Goal: Contribute content

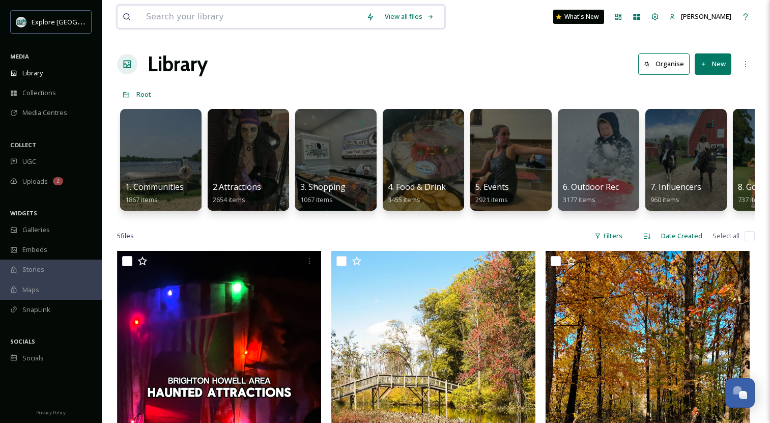
click at [254, 27] on input at bounding box center [251, 17] width 220 height 22
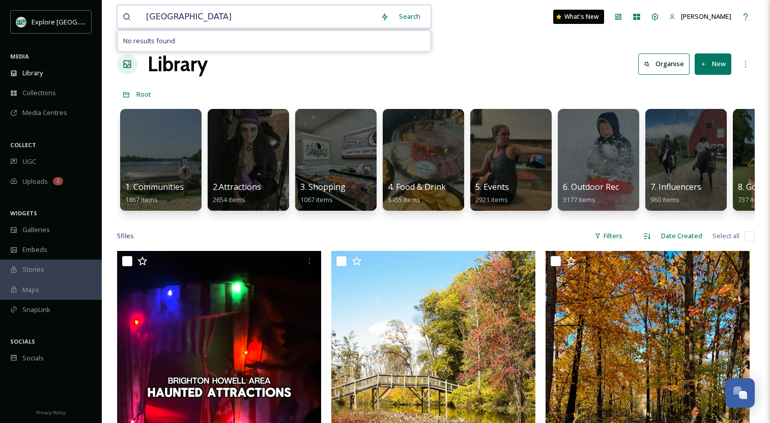
click at [196, 17] on input "[GEOGRAPHIC_DATA]" at bounding box center [258, 17] width 235 height 22
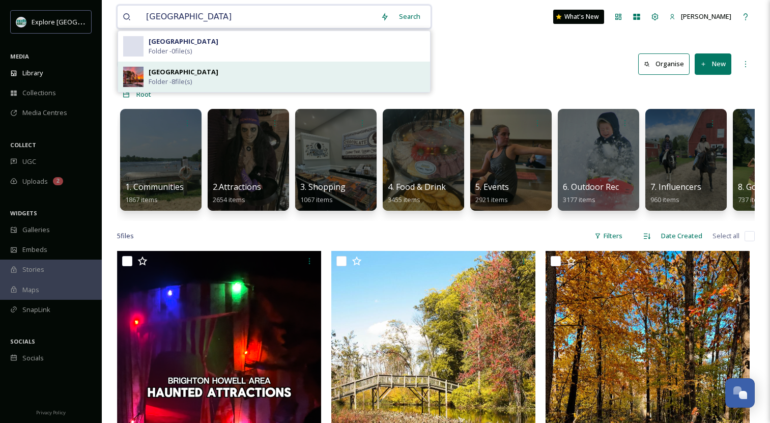
type input "[GEOGRAPHIC_DATA]"
click at [236, 84] on div "Brighton Lighthouse Folder - 8 file(s)" at bounding box center [287, 76] width 276 height 19
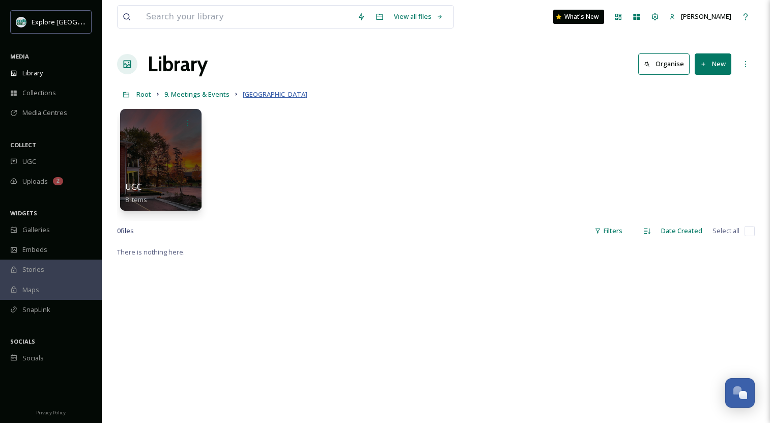
click at [273, 92] on span "[GEOGRAPHIC_DATA]" at bounding box center [275, 94] width 65 height 9
click at [711, 63] on button "New" at bounding box center [712, 63] width 37 height 21
click at [696, 88] on span "File Upload" at bounding box center [708, 88] width 34 height 10
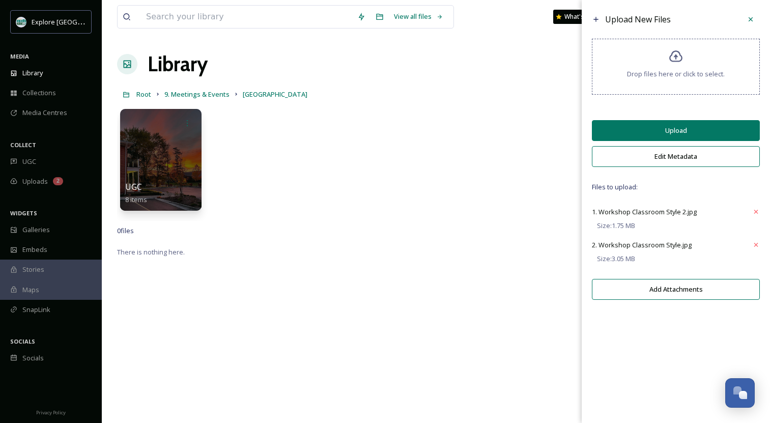
click at [656, 129] on button "Upload" at bounding box center [676, 130] width 168 height 21
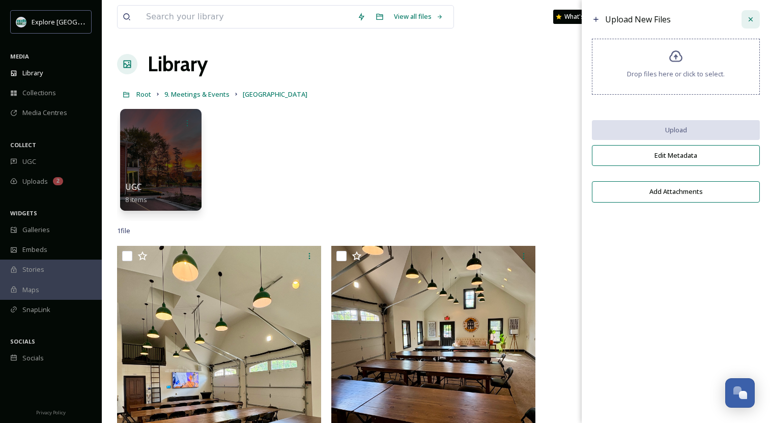
click at [749, 16] on icon at bounding box center [750, 19] width 8 height 8
